Goal: Task Accomplishment & Management: Manage account settings

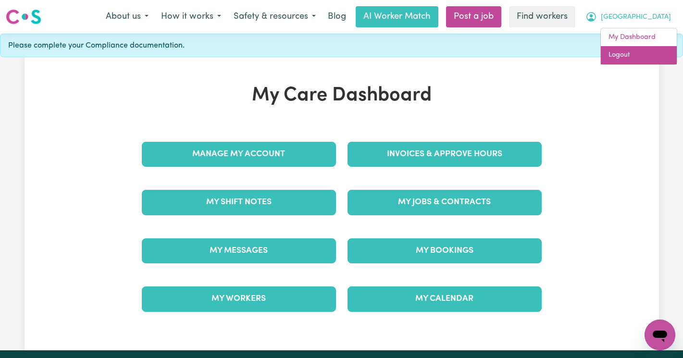
click at [629, 57] on link "Logout" at bounding box center [638, 55] width 76 height 18
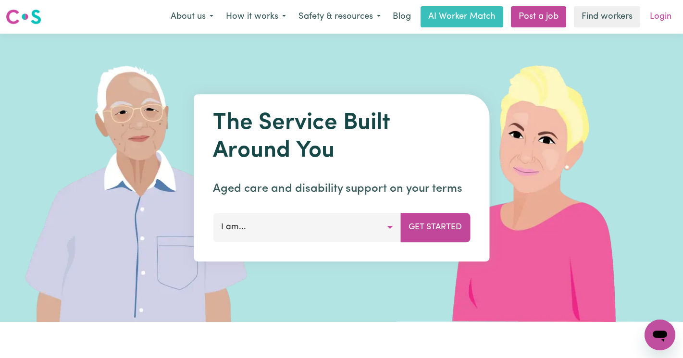
click at [650, 12] on link "Login" at bounding box center [660, 16] width 33 height 21
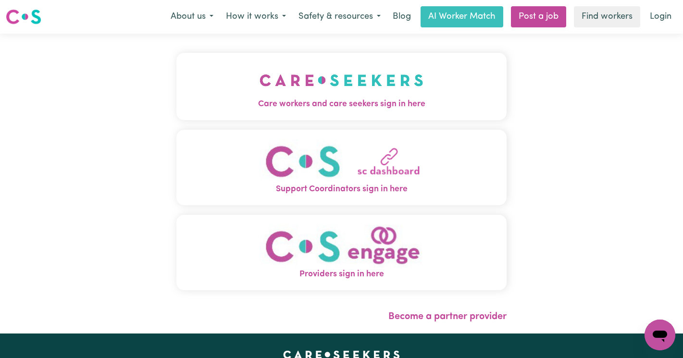
click at [329, 96] on img "Care workers and care seekers sign in here" at bounding box center [341, 80] width 164 height 36
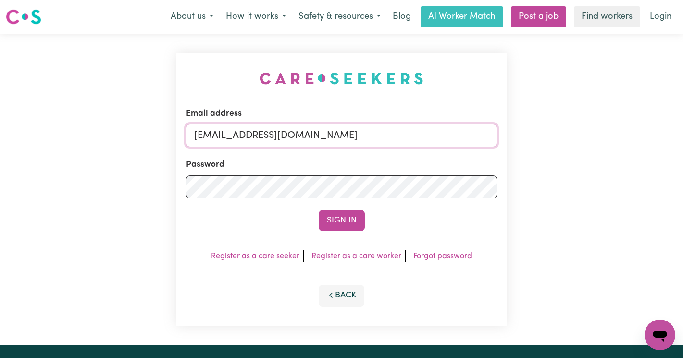
drag, startPoint x: 427, startPoint y: 132, endPoint x: 370, endPoint y: 130, distance: 57.2
click at [370, 130] on input "[EMAIL_ADDRESS][DOMAIN_NAME]" at bounding box center [341, 135] width 311 height 23
drag, startPoint x: 427, startPoint y: 131, endPoint x: 243, endPoint y: 138, distance: 185.0
click at [243, 138] on input "[EMAIL_ADDRESS][DOMAIN_NAME]" at bounding box center [341, 135] width 311 height 23
type input "[EMAIL_ADDRESS][DOMAIN_NAME]"
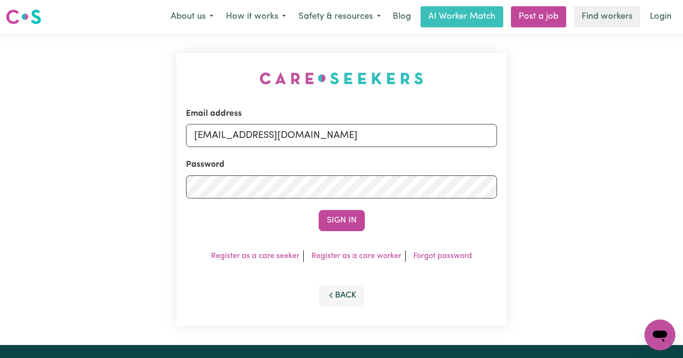
click at [318, 210] on button "Sign In" at bounding box center [341, 220] width 46 height 21
